Goal: Task Accomplishment & Management: Manage account settings

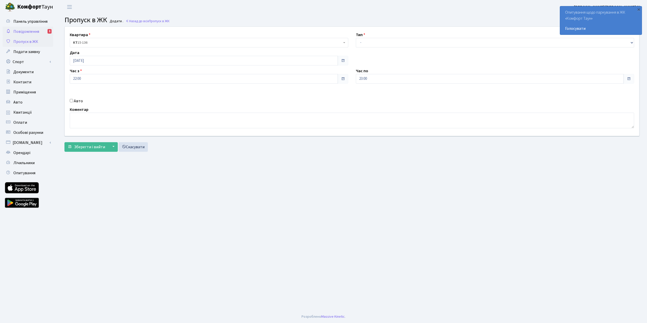
click at [34, 29] on span "Повідомлення" at bounding box center [26, 32] width 26 height 6
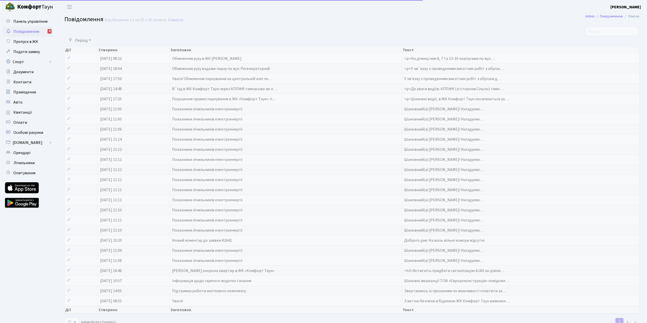
select select "25"
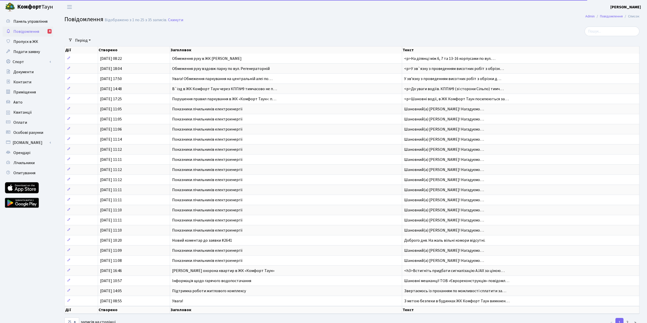
click at [27, 30] on span "Повідомлення" at bounding box center [26, 32] width 26 height 6
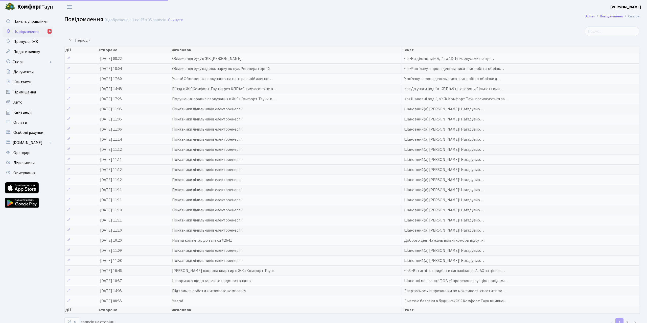
select select "25"
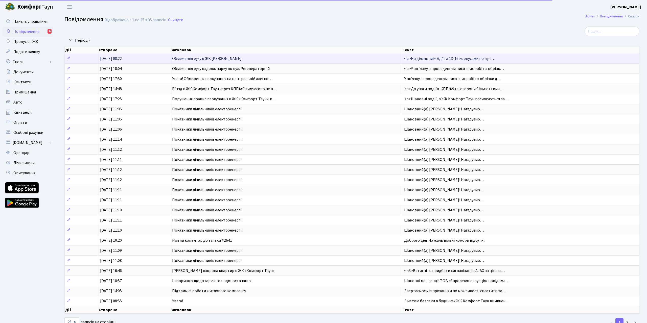
click at [122, 59] on span "[DATE] 08:22" at bounding box center [111, 59] width 22 height 6
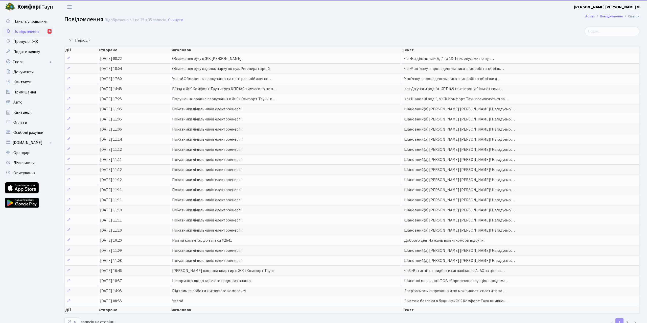
select select "25"
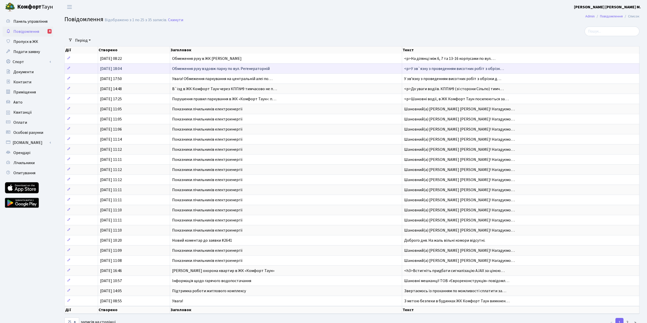
click at [110, 69] on span "05.08.2025, 18:04" at bounding box center [111, 69] width 22 height 6
select select "25"
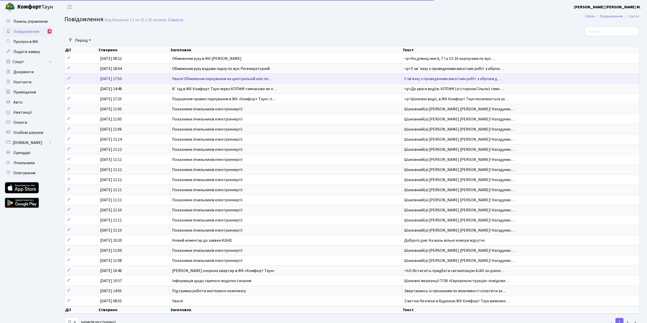
click at [133, 76] on td "05.08.2025, 17:50" at bounding box center [134, 79] width 72 height 10
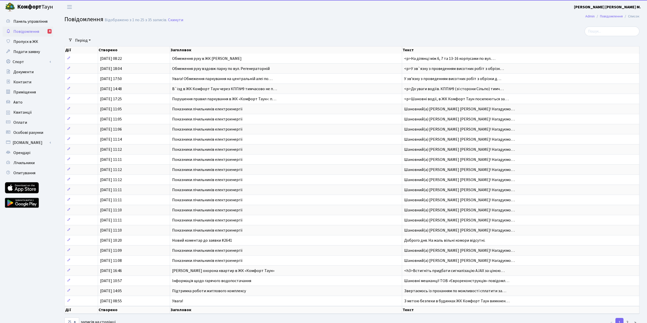
select select "25"
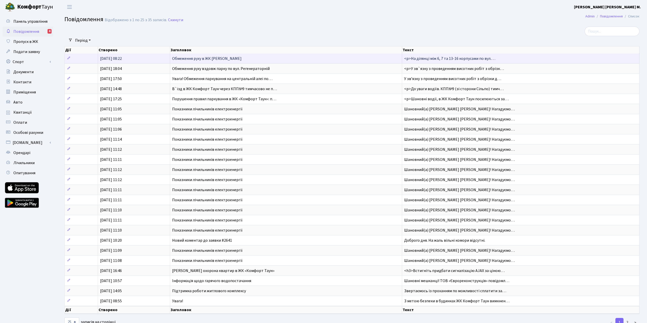
click at [118, 56] on span "[DATE] 08:22" at bounding box center [111, 59] width 22 height 6
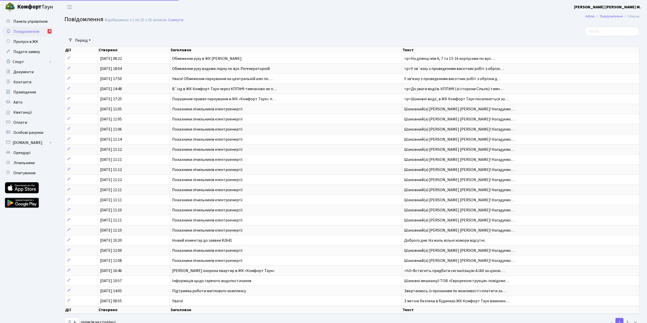
select select "25"
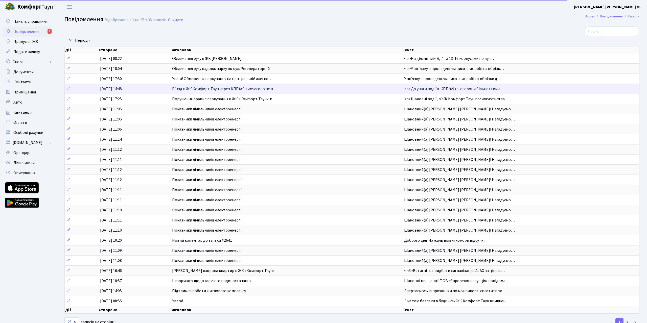
click at [111, 87] on span "[DATE] 14:48" at bounding box center [111, 89] width 22 height 6
select select "25"
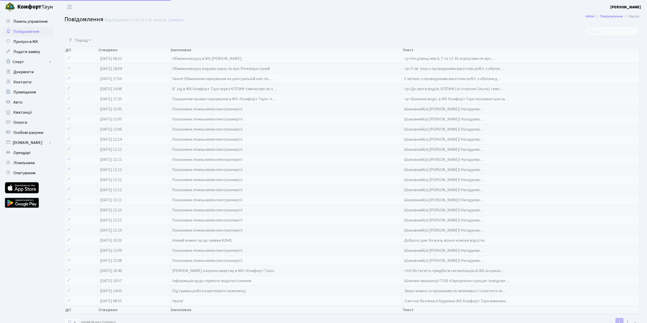
select select "25"
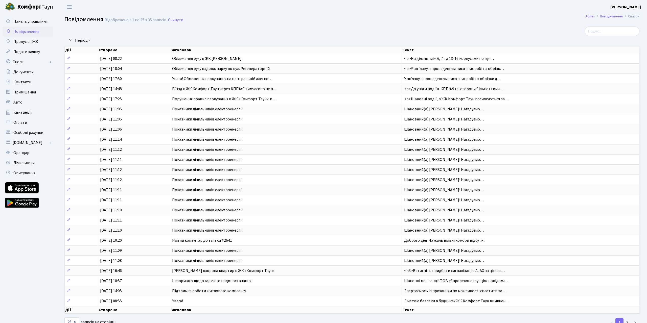
click at [245, 25] on h2 "Повідомлення Відображено з 1 по 25 з 35 записів. Скинути" at bounding box center [351, 20] width 575 height 9
